Goal: Task Accomplishment & Management: Complete application form

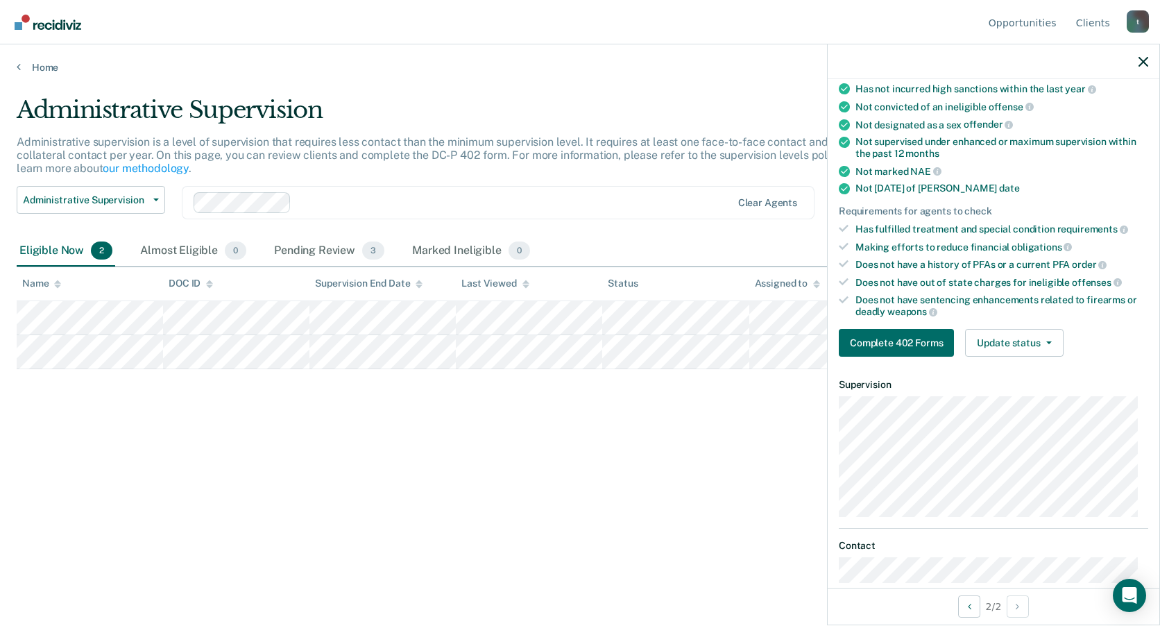
scroll to position [134, 0]
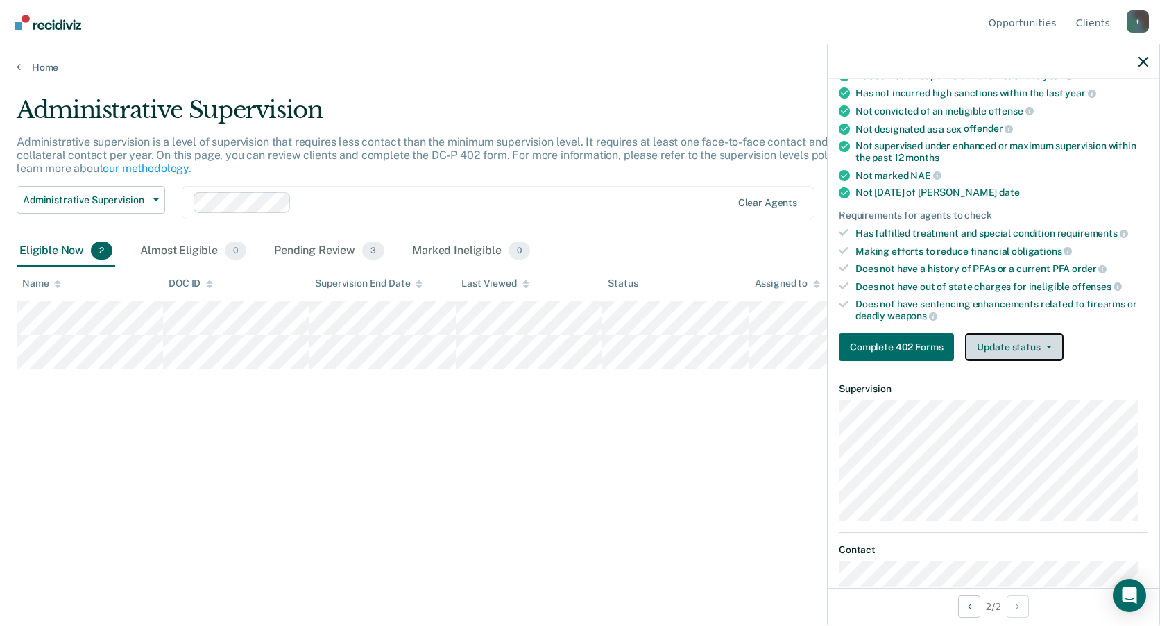
click at [1037, 351] on button "Update status" at bounding box center [1014, 347] width 98 height 28
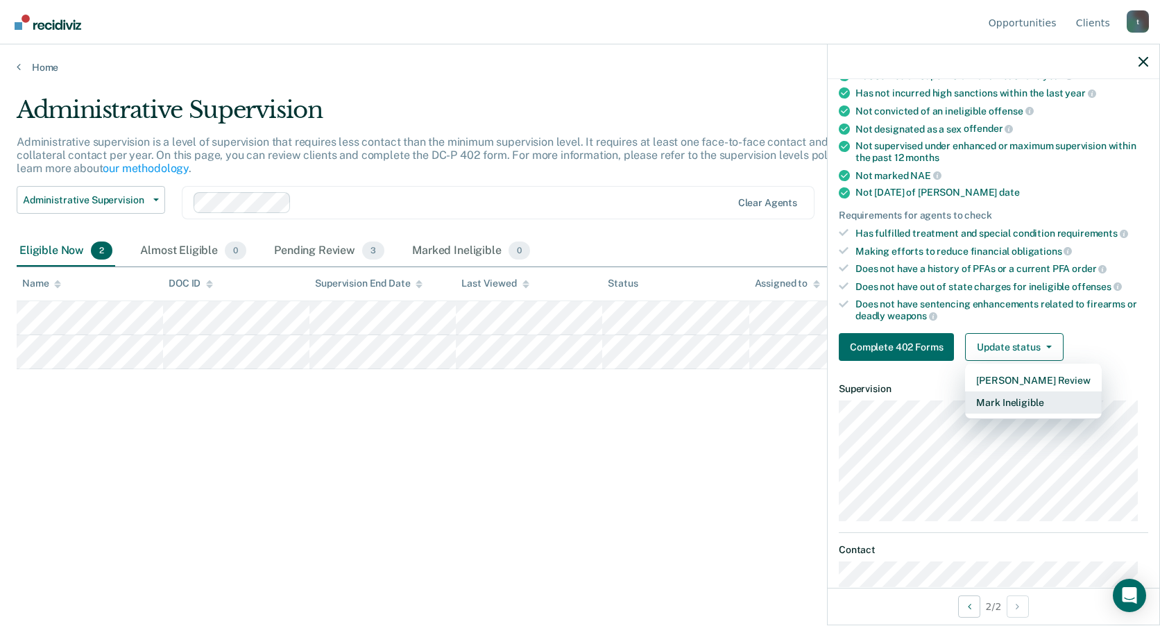
click at [1030, 409] on button "Mark Ineligible" at bounding box center [1033, 402] width 136 height 22
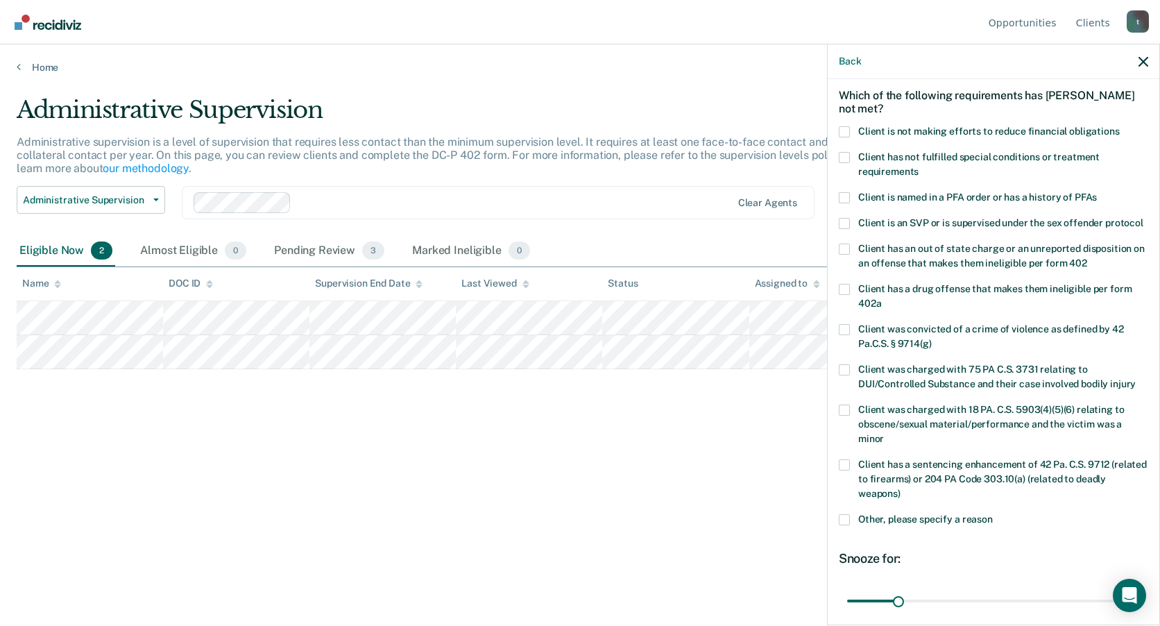
scroll to position [0, 0]
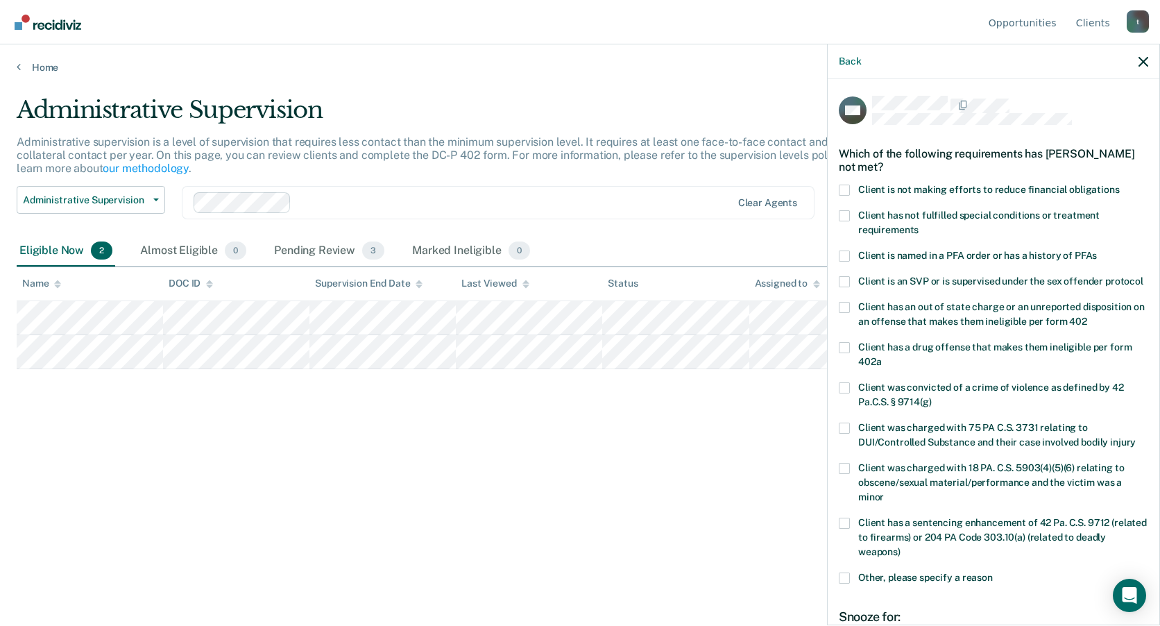
click at [839, 193] on span at bounding box center [844, 190] width 11 height 11
click at [1120, 185] on input "Client is not making efforts to reduce financial obligations" at bounding box center [1120, 185] width 0 height 0
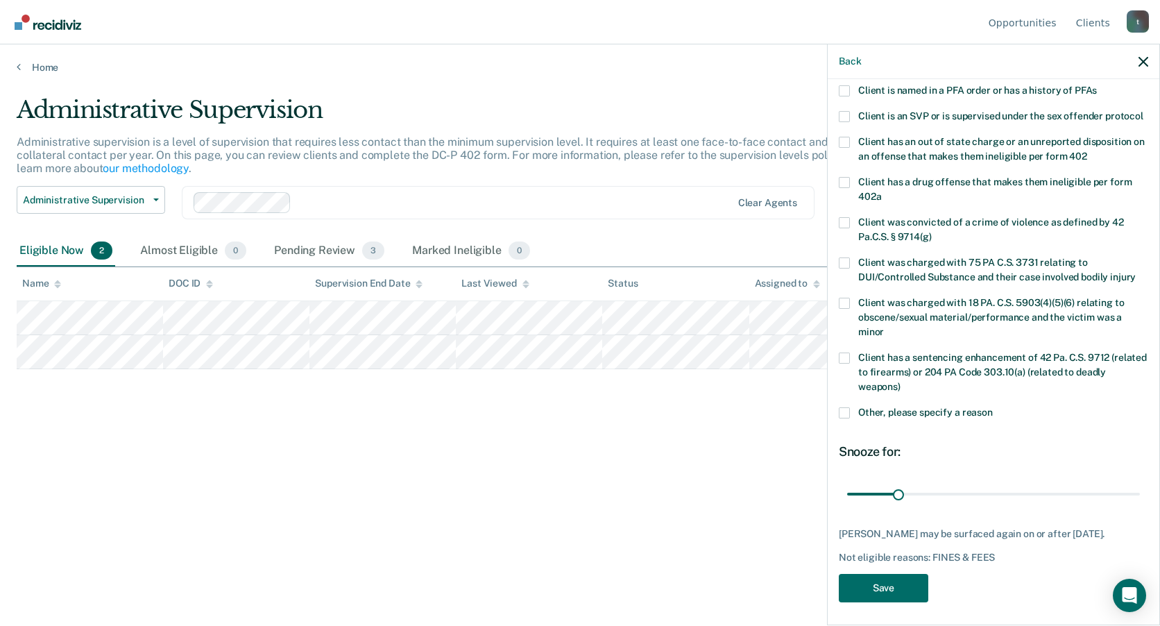
scroll to position [183, 0]
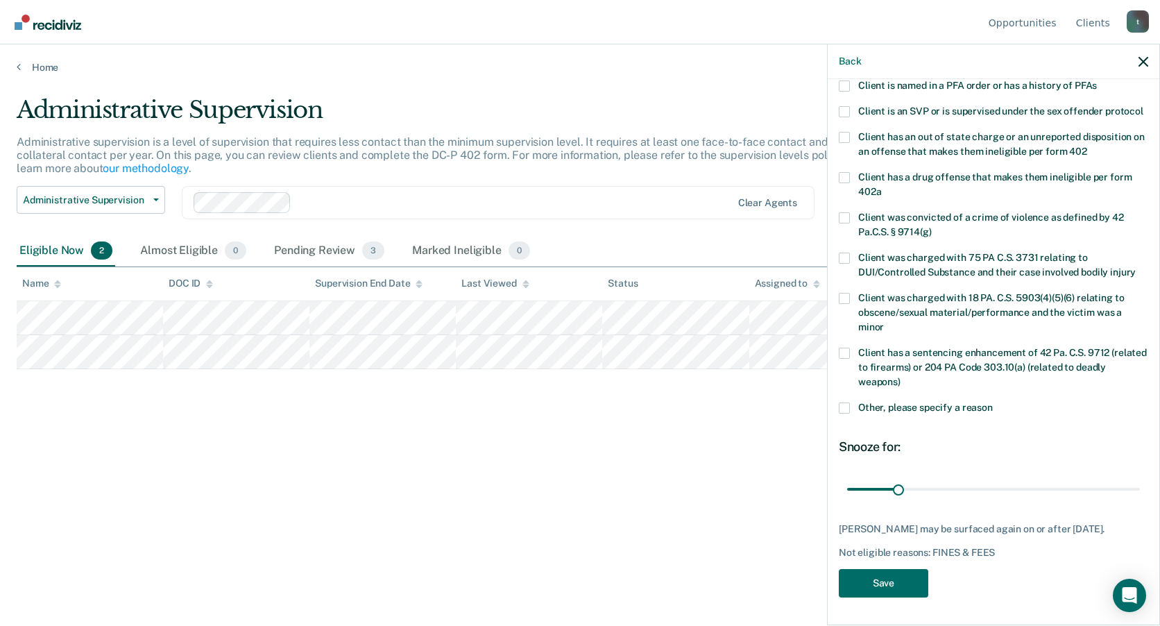
click at [847, 411] on span at bounding box center [844, 407] width 11 height 11
click at [993, 402] on input "Other, please specify a reason" at bounding box center [993, 402] width 0 height 0
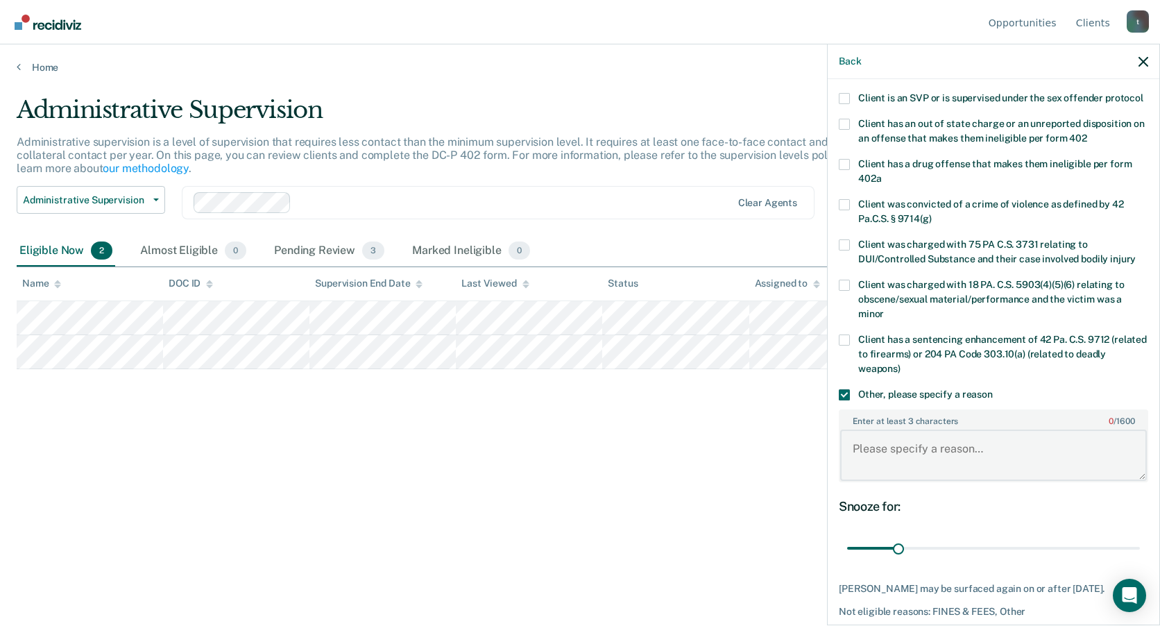
click at [875, 455] on textarea "Enter at least 3 characters 0 / 1600" at bounding box center [993, 455] width 307 height 51
type textarea "sanctioned for curfew violation"
click at [849, 59] on button "Back" at bounding box center [850, 62] width 22 height 12
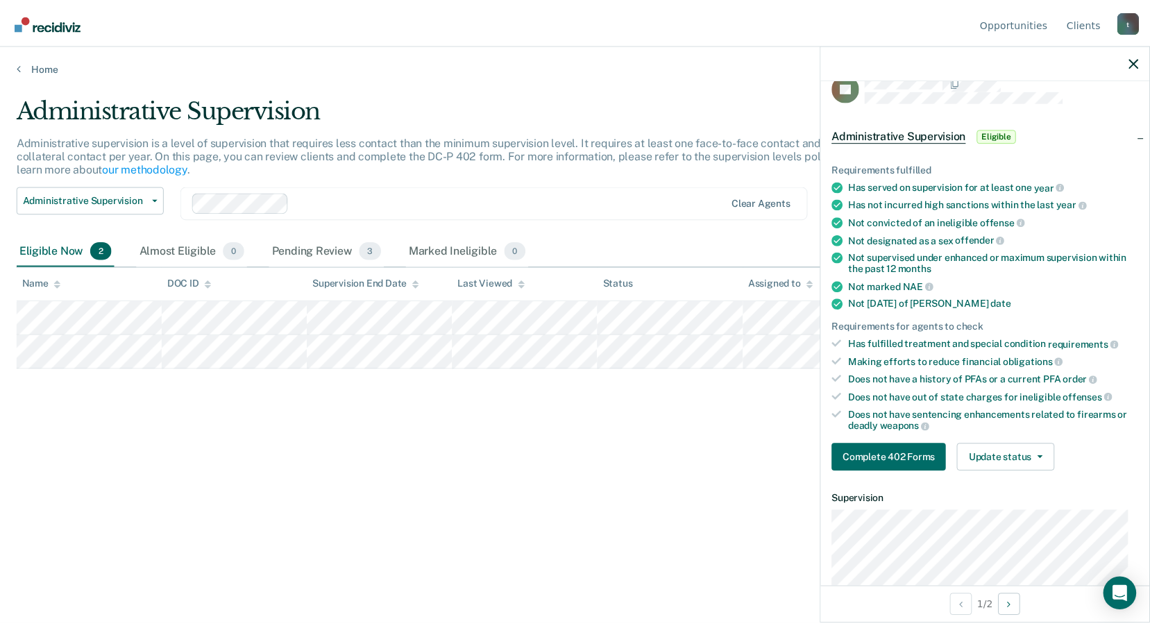
scroll to position [0, 0]
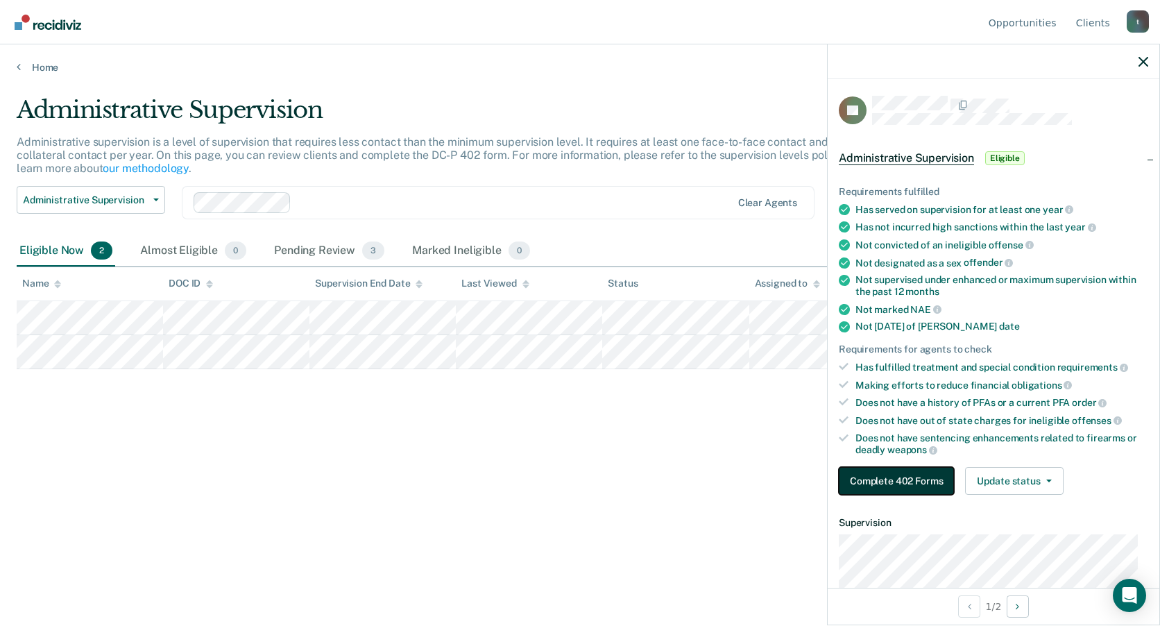
click at [887, 475] on button "Complete 402 Forms" at bounding box center [896, 481] width 115 height 28
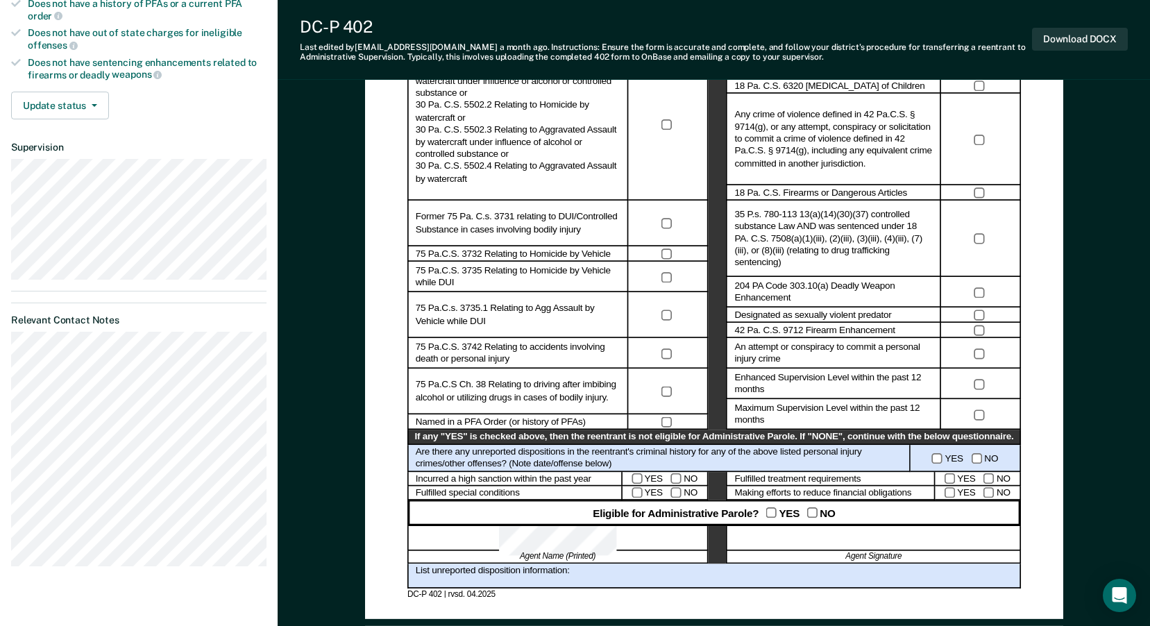
scroll to position [486, 0]
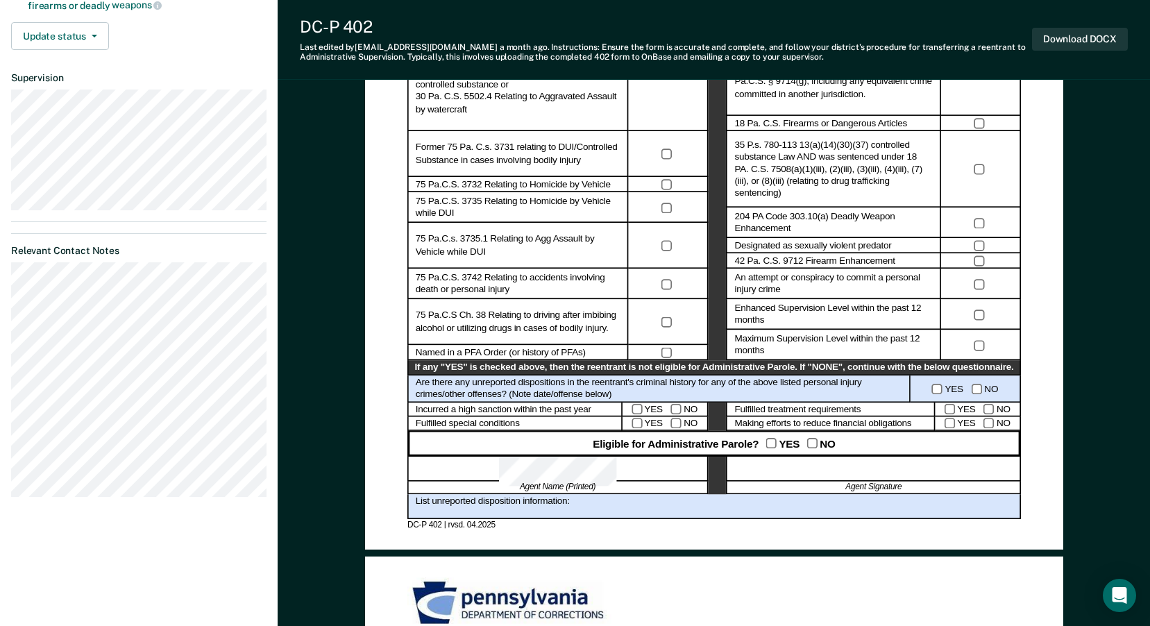
click at [820, 477] on div at bounding box center [873, 468] width 294 height 25
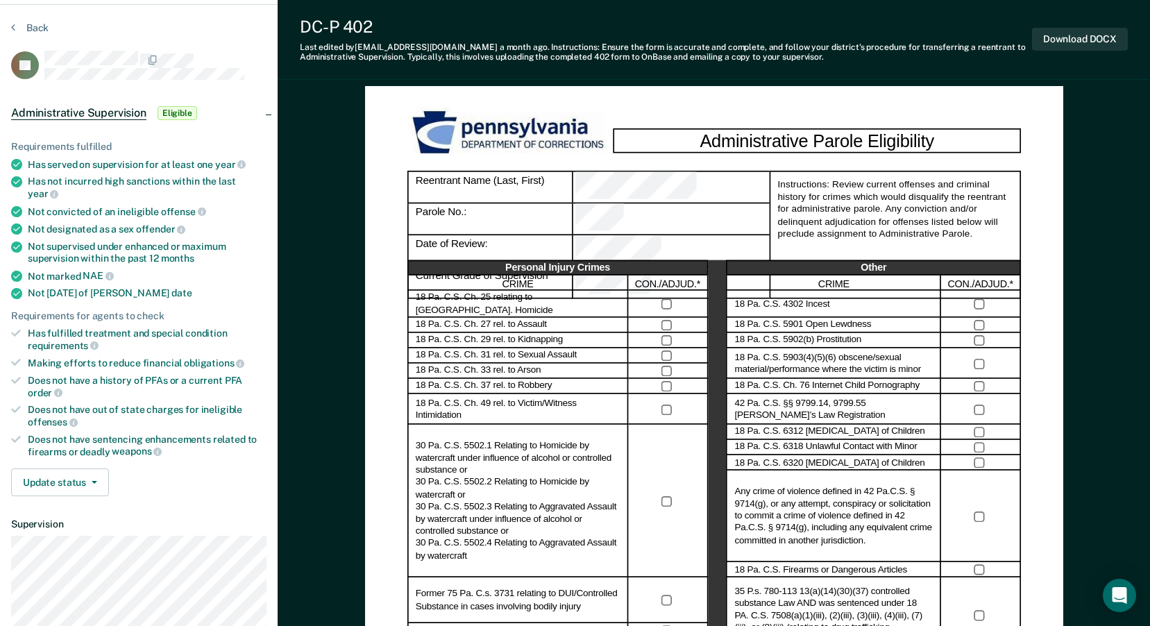
scroll to position [0, 0]
